Goal: Obtain resource: Download file/media

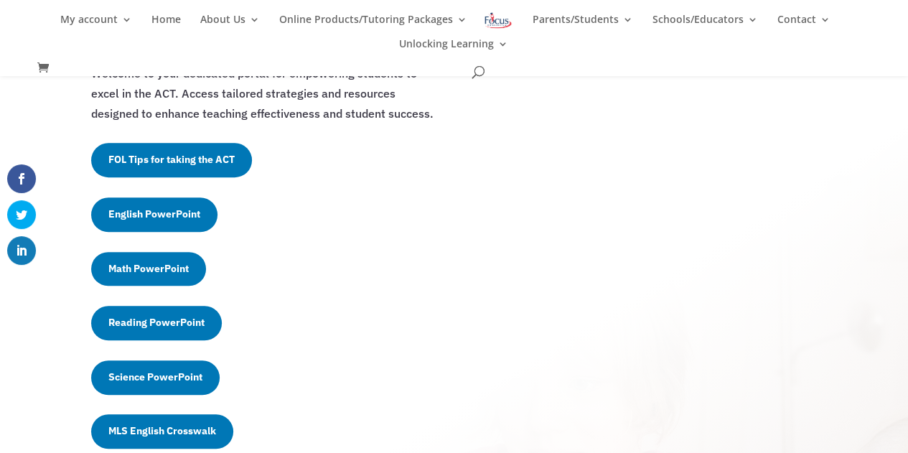
scroll to position [363, 0]
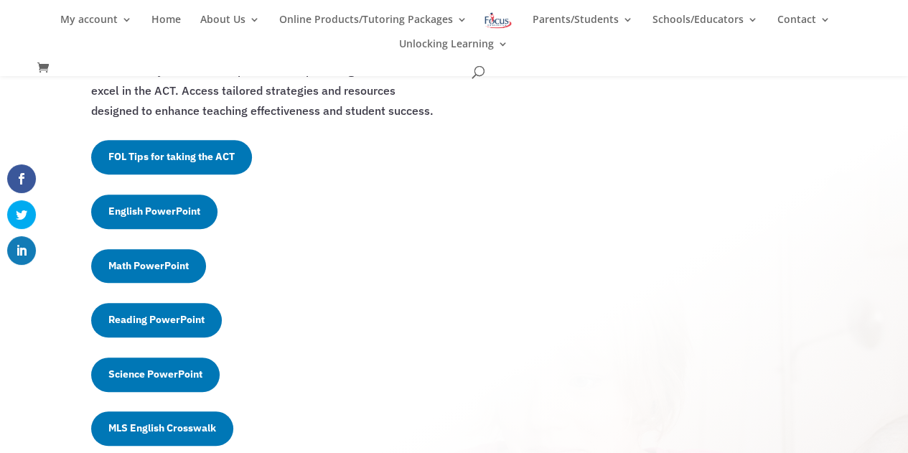
click at [169, 216] on link "English PowerPoint" at bounding box center [154, 211] width 126 height 34
click at [170, 216] on link "English PowerPoint" at bounding box center [154, 211] width 126 height 34
click at [621, 192] on div "Unlock Your Students' Potential Exclusive Resources for ACT Preparation Welcome…" at bounding box center [454, 405] width 726 height 1312
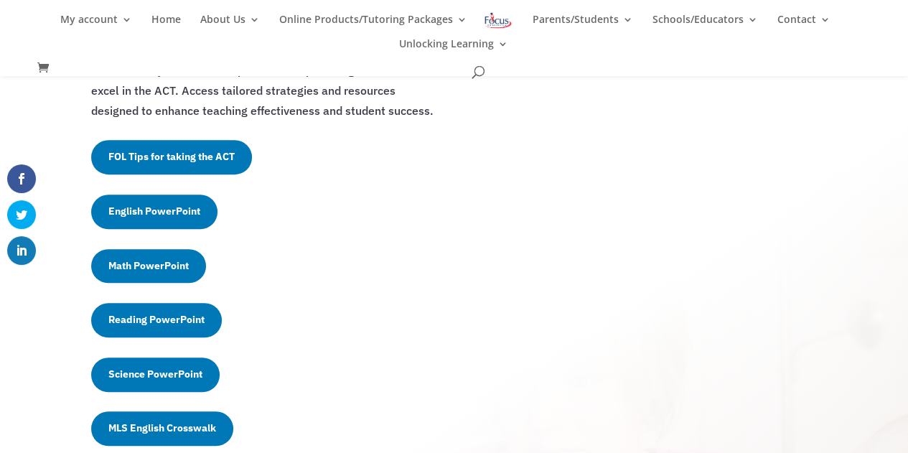
click at [654, 109] on div "Unlock Your Students' Potential Exclusive Resources for ACT Preparation Welcome…" at bounding box center [454, 405] width 726 height 1312
click at [237, 159] on link "FOL Tips for taking the ACT" at bounding box center [171, 157] width 161 height 34
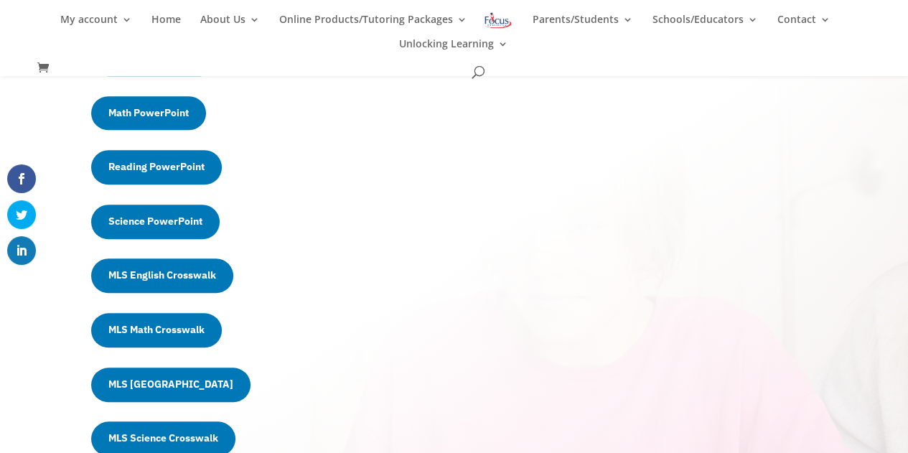
scroll to position [516, 0]
click at [184, 170] on link "Reading PowerPoint" at bounding box center [156, 167] width 131 height 34
click at [195, 275] on link "MLS English Crosswalk" at bounding box center [162, 275] width 142 height 34
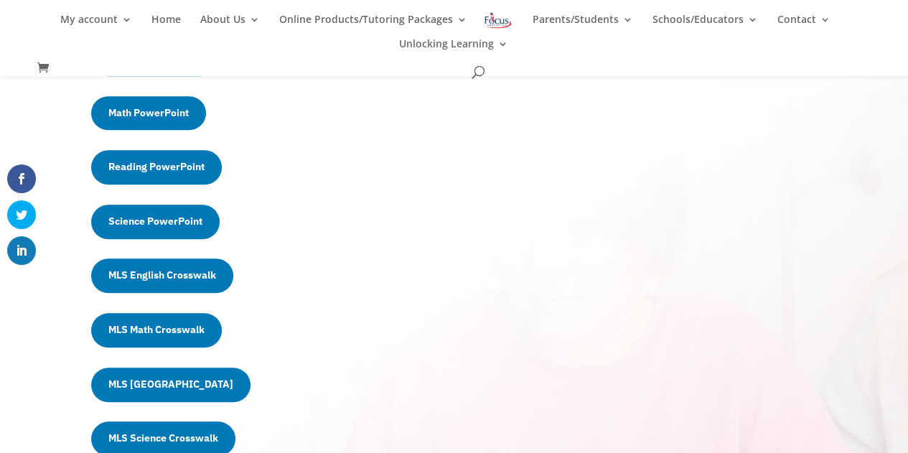
click at [195, 275] on link "MLS English Crosswalk" at bounding box center [162, 275] width 142 height 34
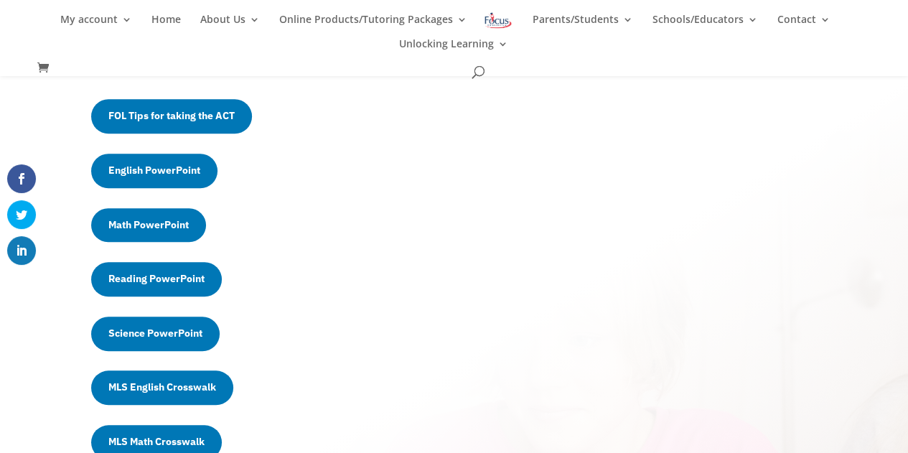
scroll to position [452, 0]
